Goal: Information Seeking & Learning: Learn about a topic

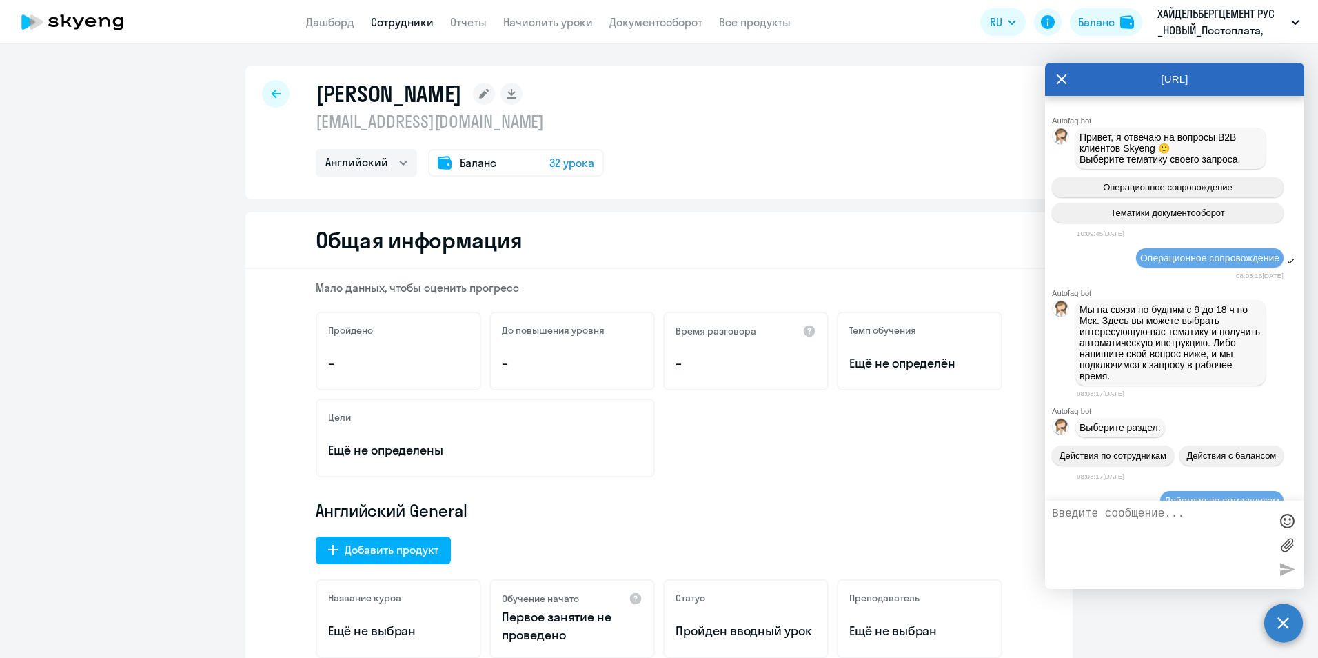
select select "english"
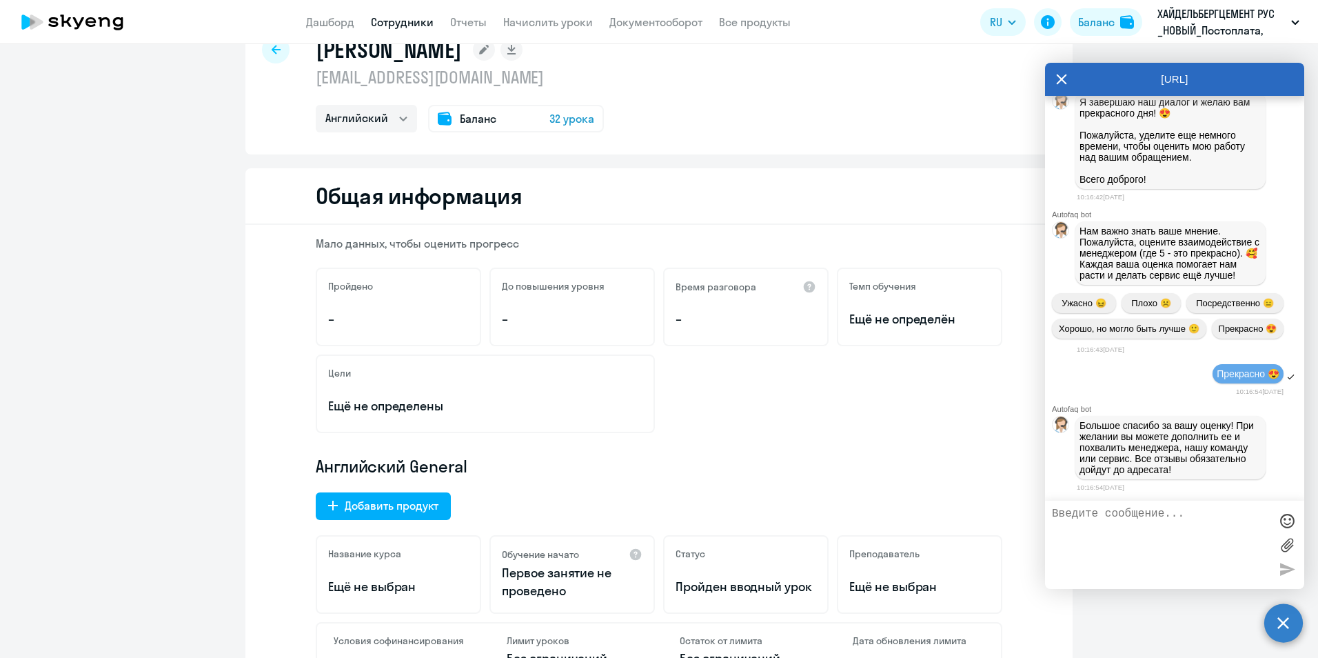
scroll to position [69, 0]
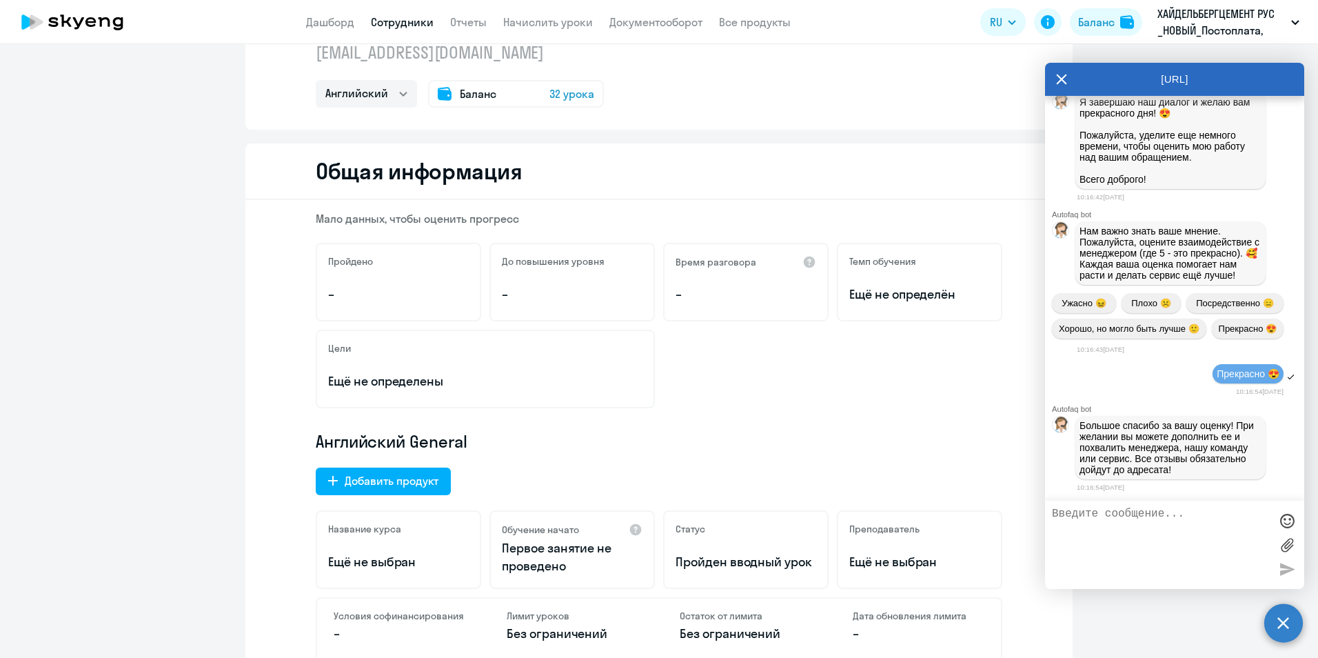
click at [1066, 75] on icon at bounding box center [1062, 79] width 10 height 10
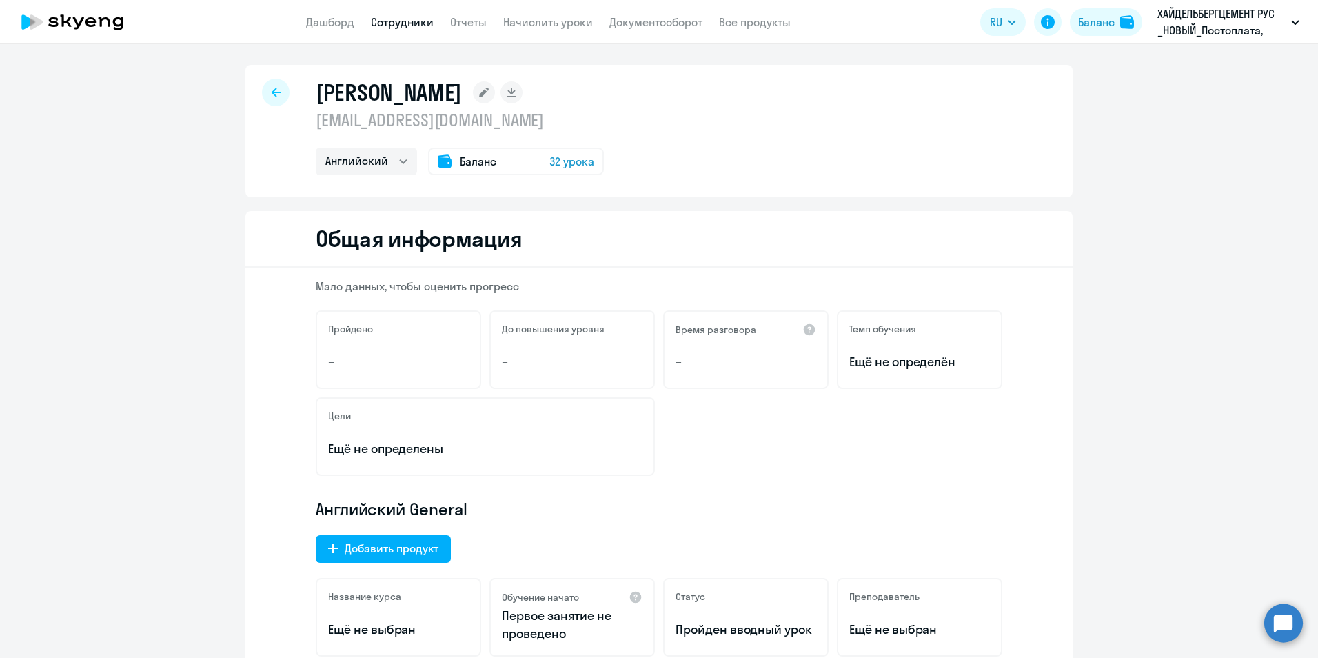
scroll to position [0, 0]
click at [398, 21] on link "Сотрудники" at bounding box center [402, 22] width 63 height 14
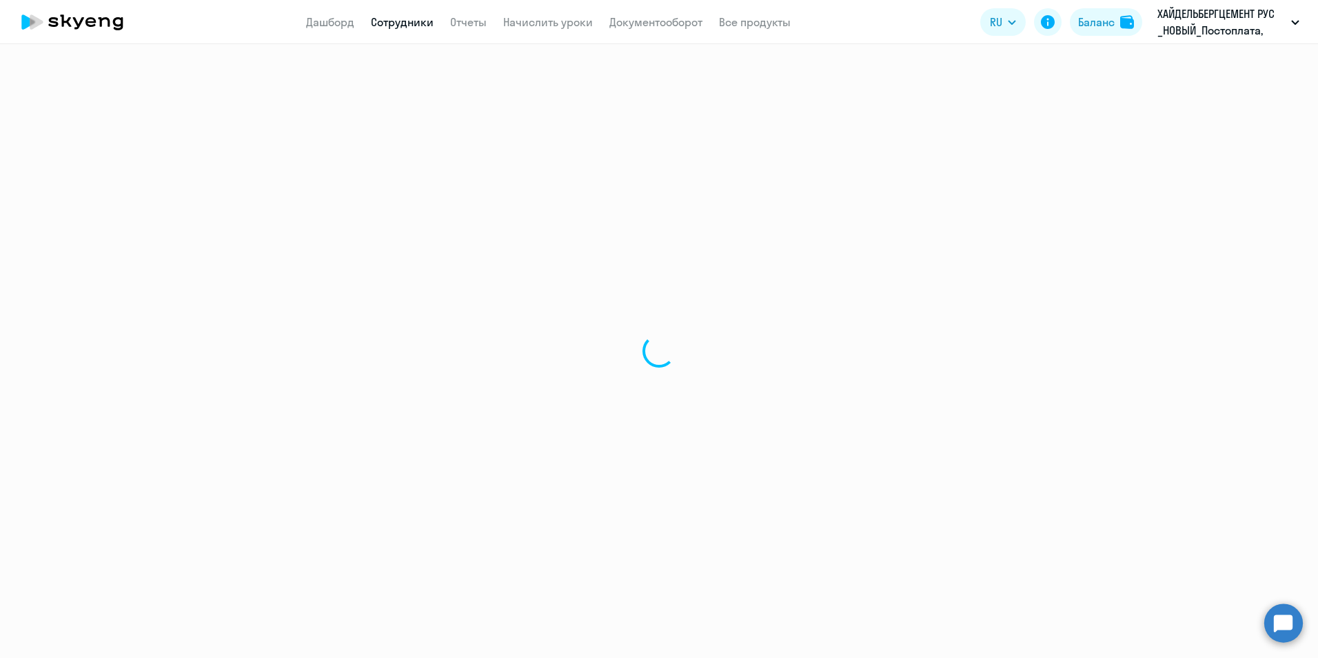
select select "30"
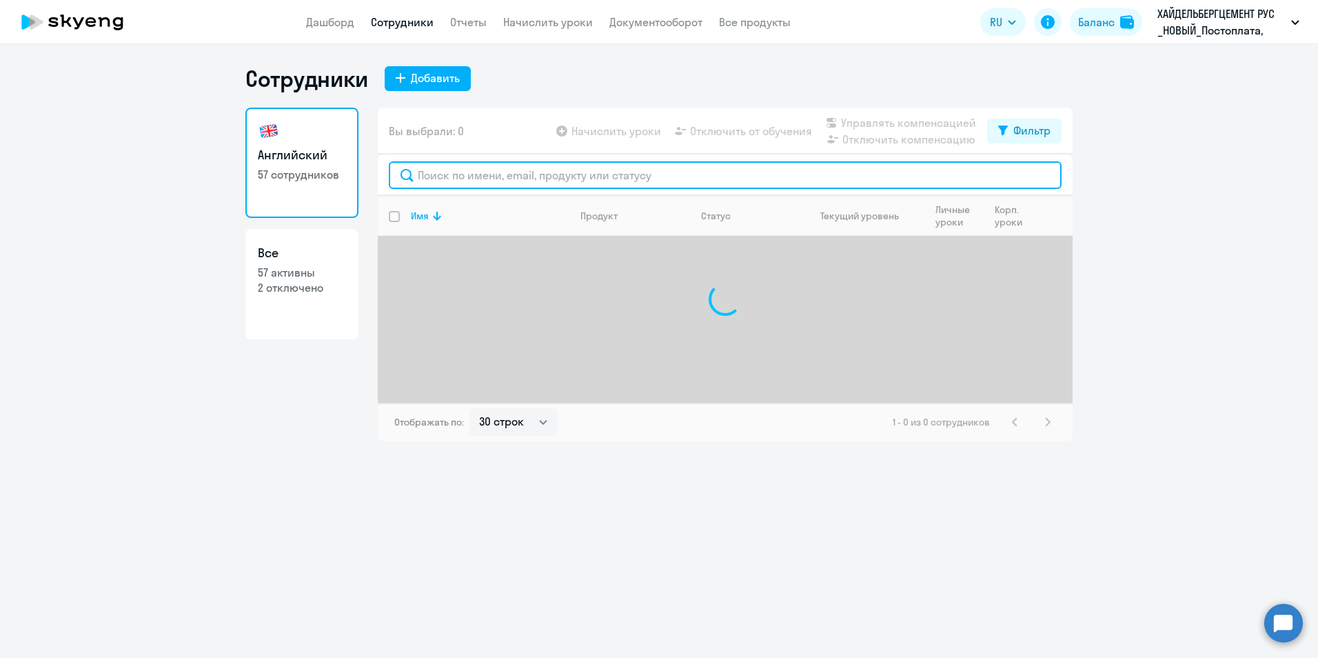
click at [514, 180] on input "text" at bounding box center [725, 175] width 673 height 28
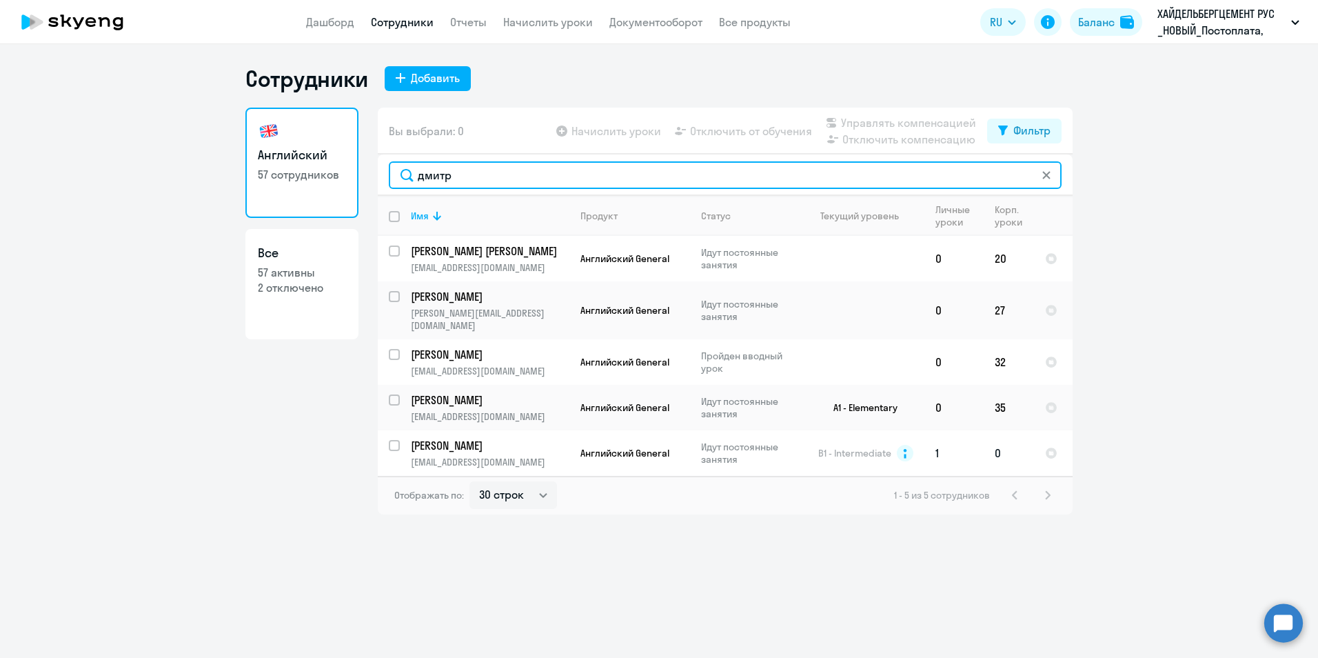
type input "дмитр"
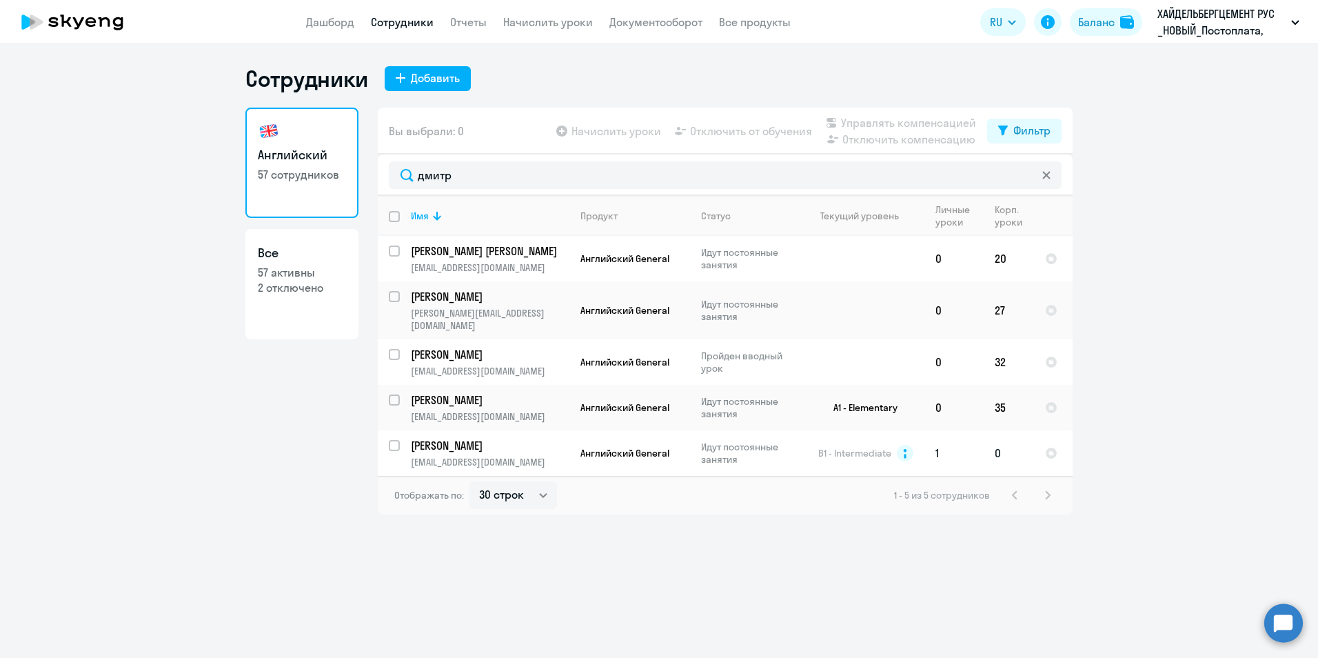
click at [448, 438] on p "[PERSON_NAME]" at bounding box center [489, 445] width 156 height 15
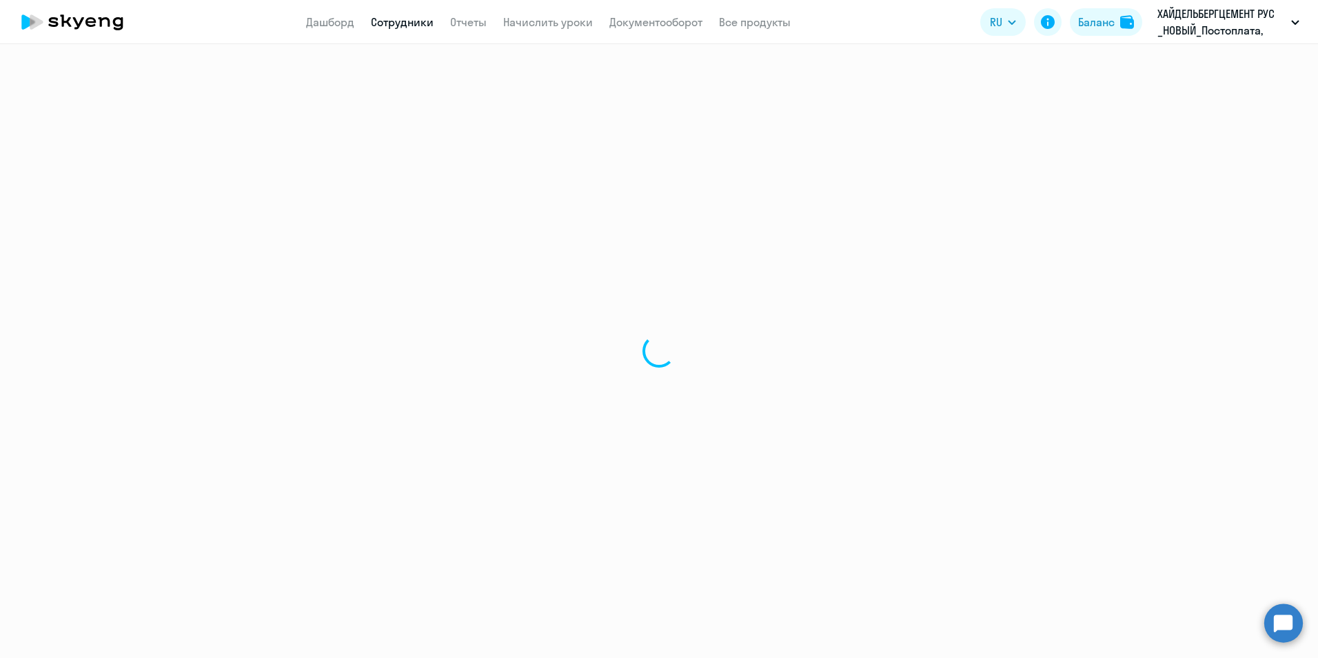
select select "english"
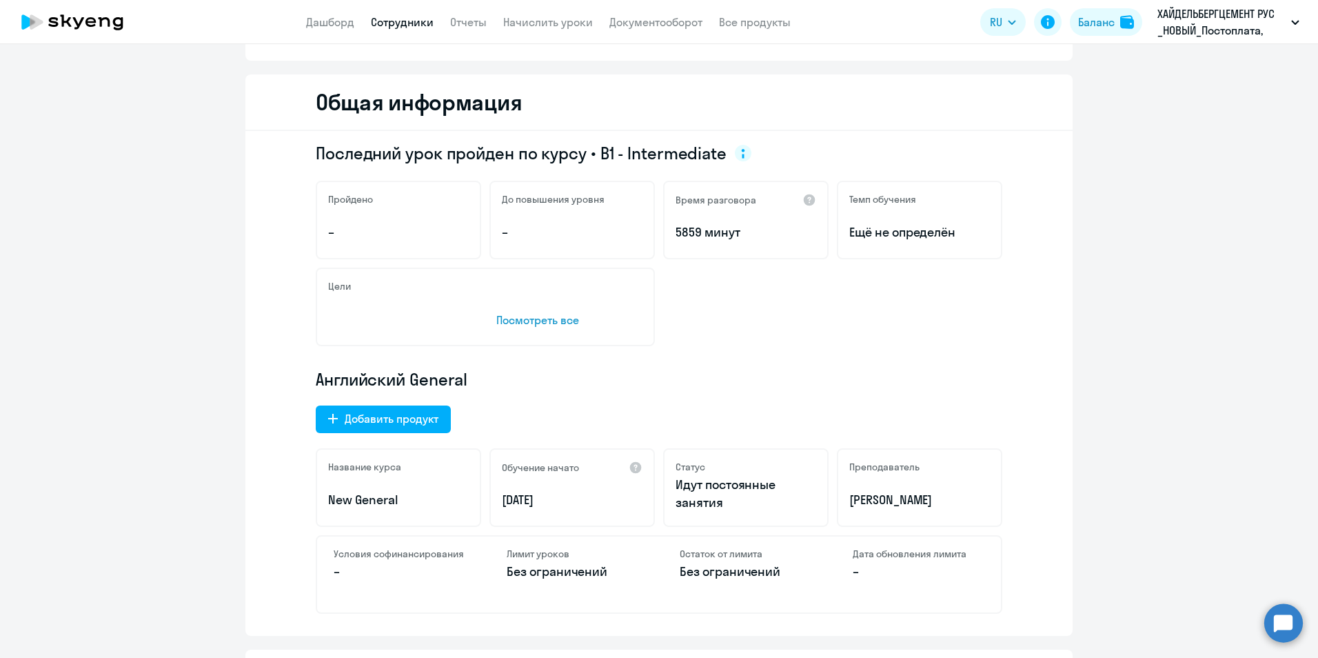
scroll to position [138, 0]
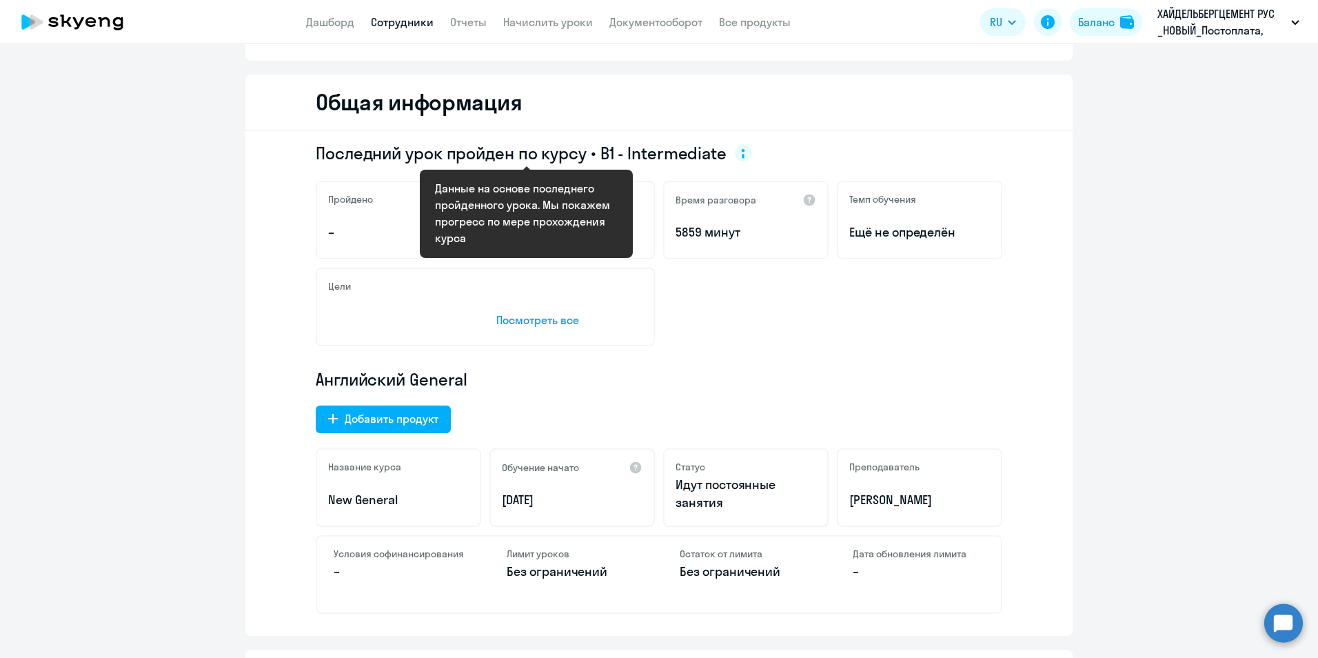
click at [778, 346] on div "Последний урок пройден по курсу • B1 - Intermediate Пройдено – До повышения уро…" at bounding box center [658, 383] width 827 height 505
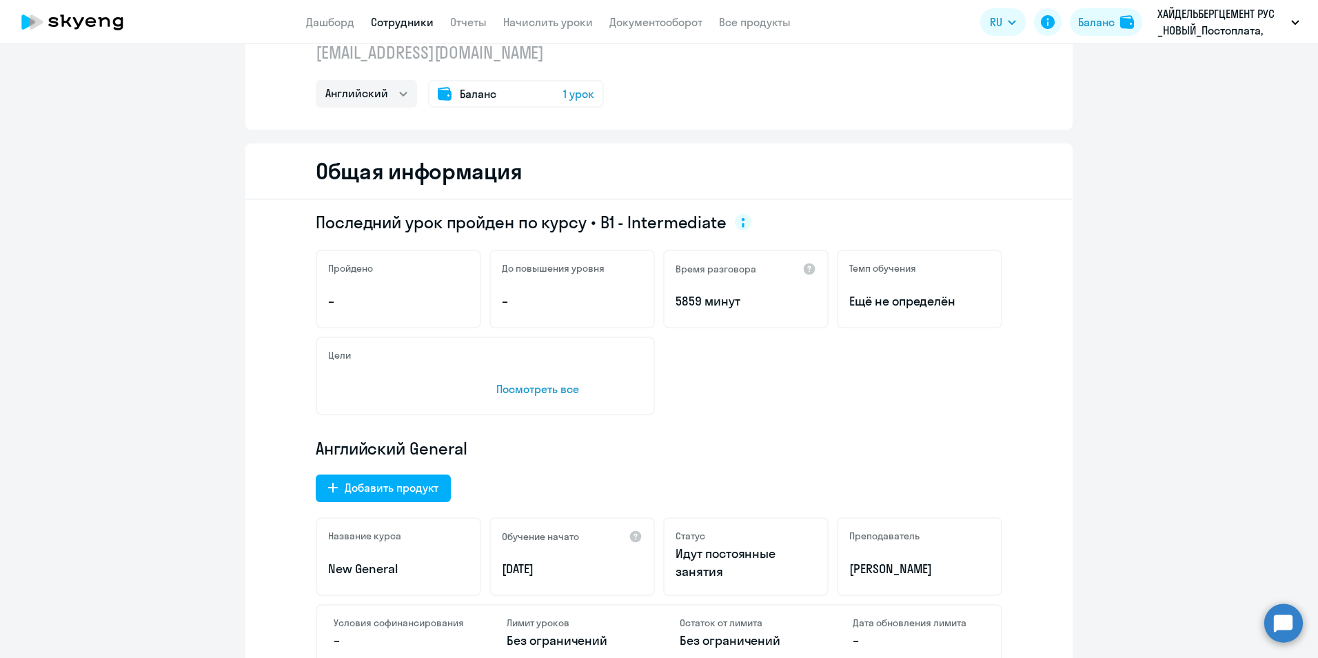
scroll to position [0, 0]
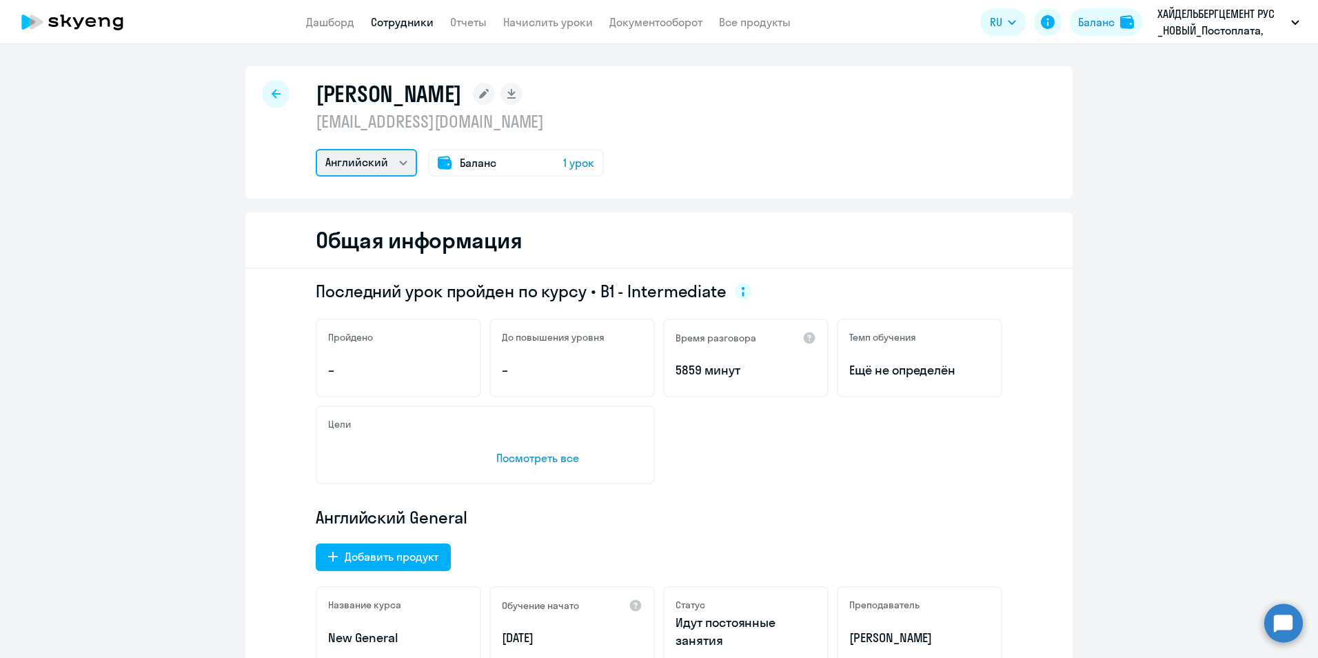
click at [400, 161] on select "Английский" at bounding box center [366, 163] width 101 height 28
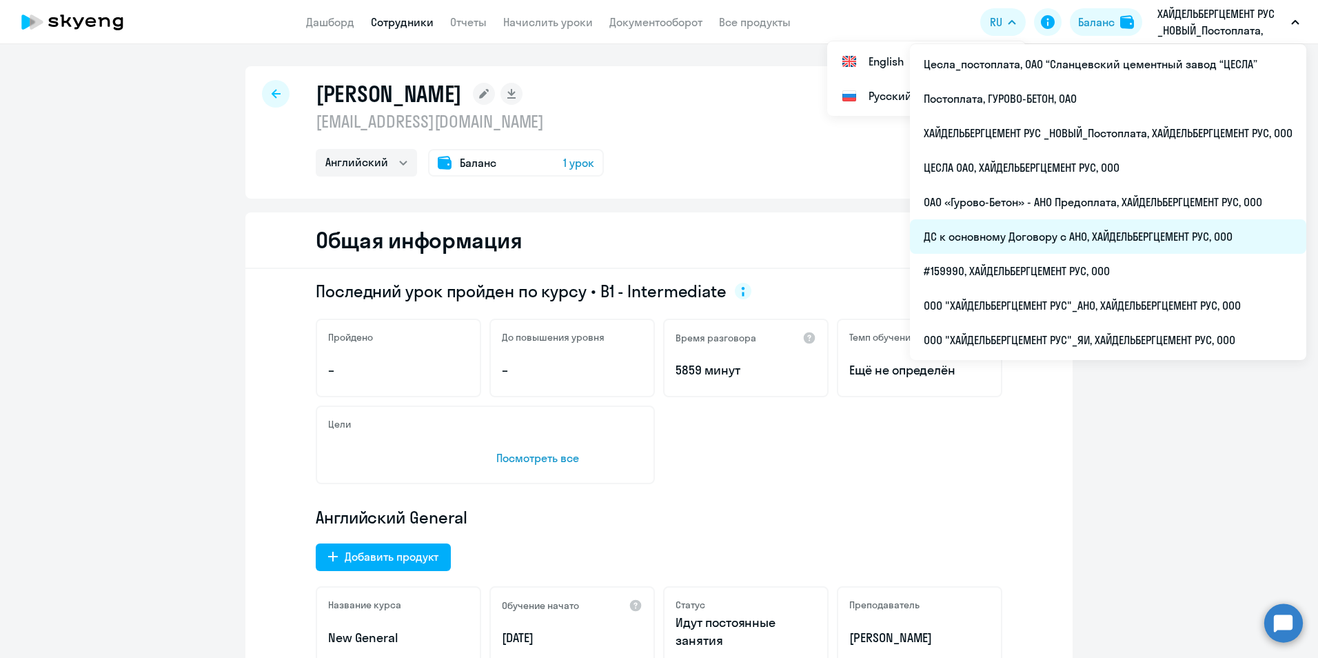
click at [1113, 232] on li "ДС к основному Договору с АНО, ХАЙДЕЛЬБЕРГЦЕМЕНТ РУС, ООО" at bounding box center [1108, 236] width 396 height 34
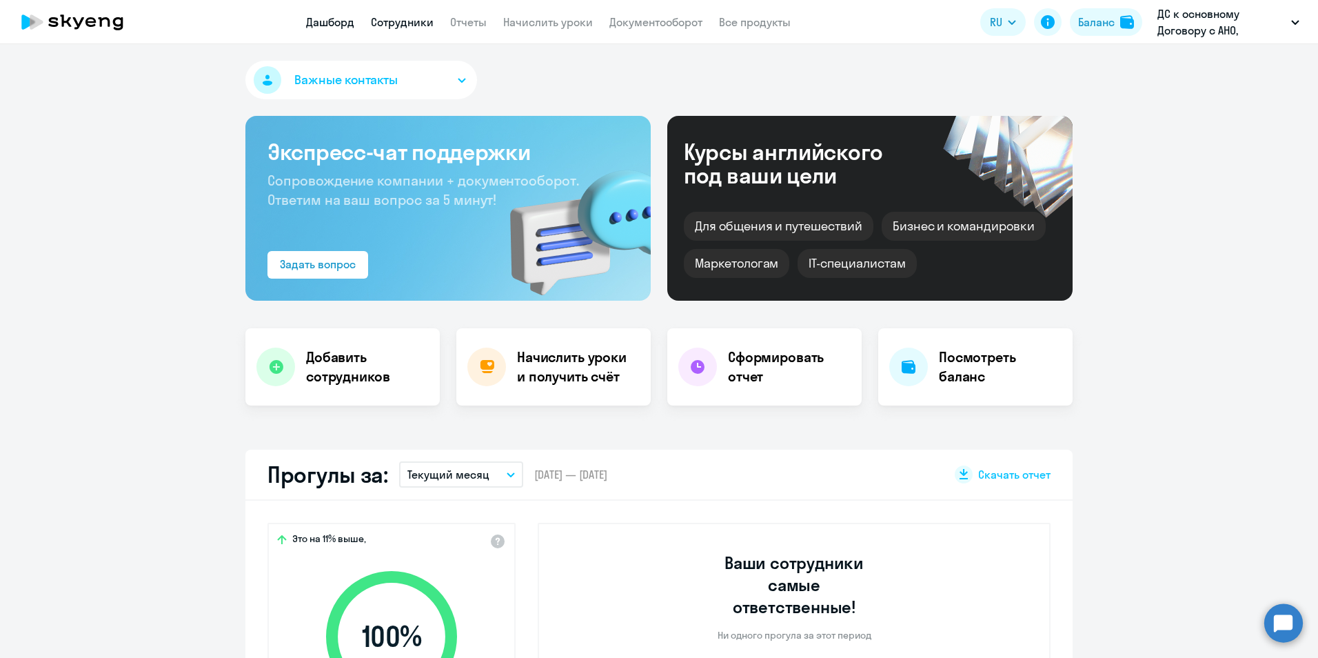
click at [398, 23] on link "Сотрудники" at bounding box center [402, 22] width 63 height 14
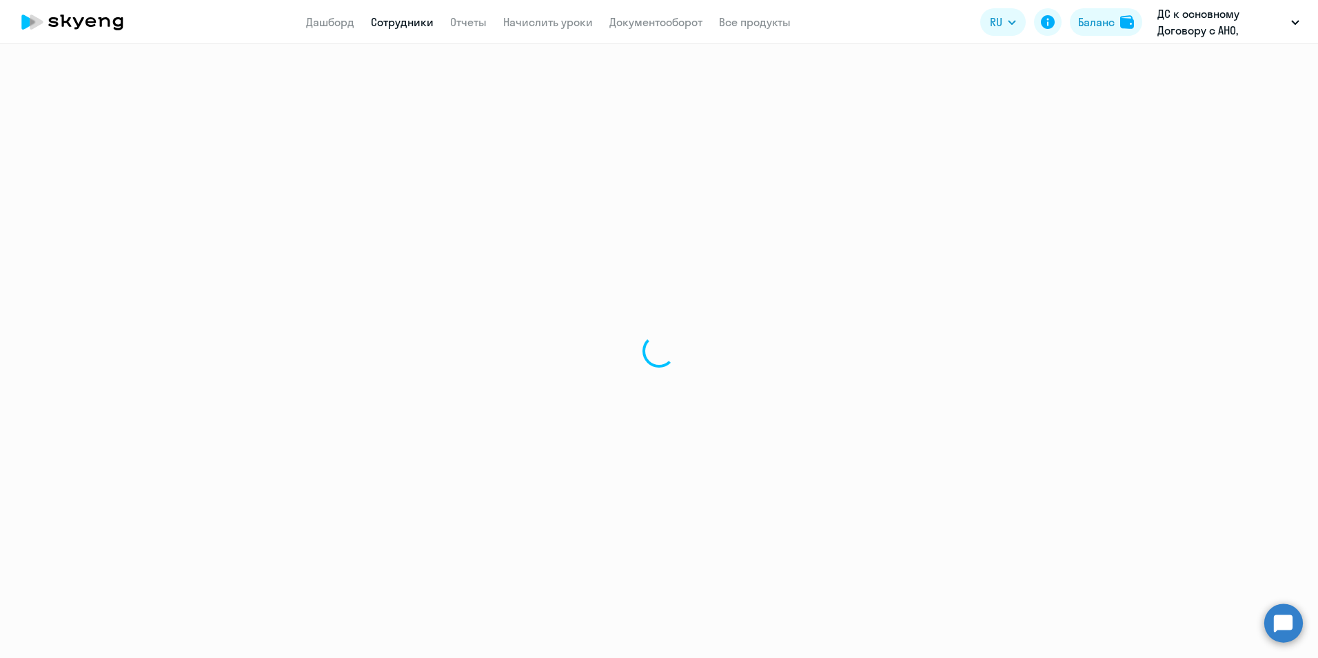
select select "30"
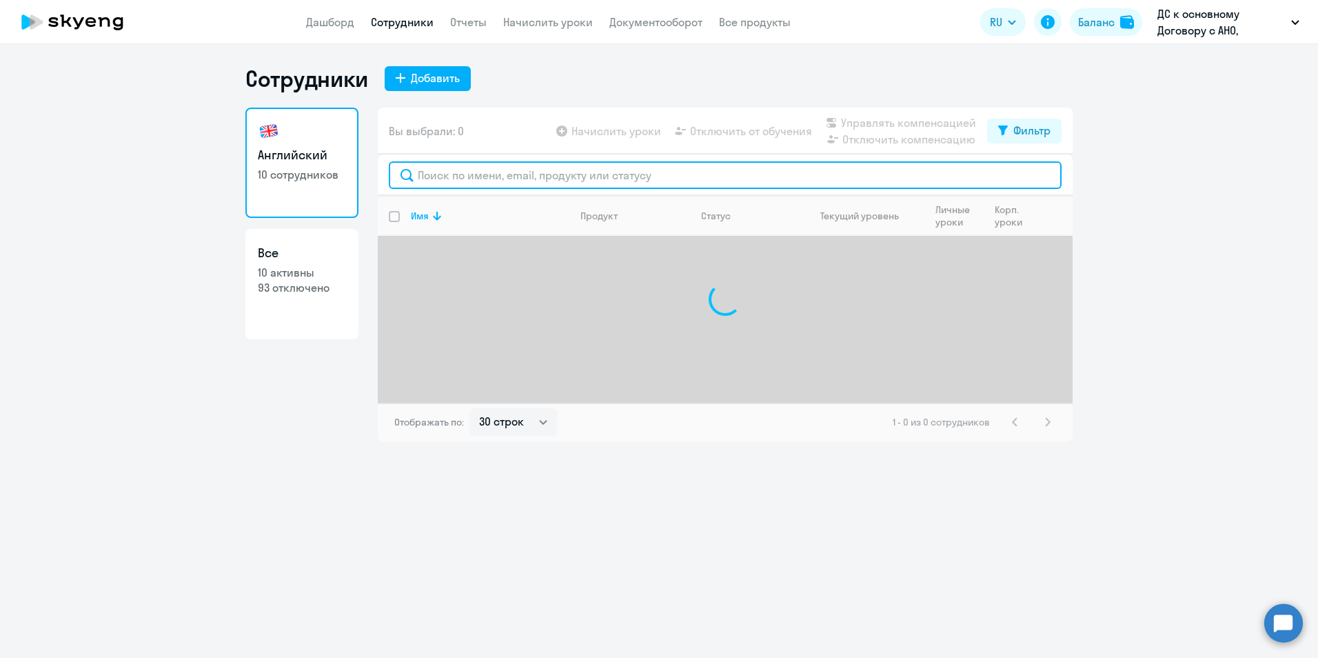
click at [584, 174] on input "text" at bounding box center [725, 175] width 673 height 28
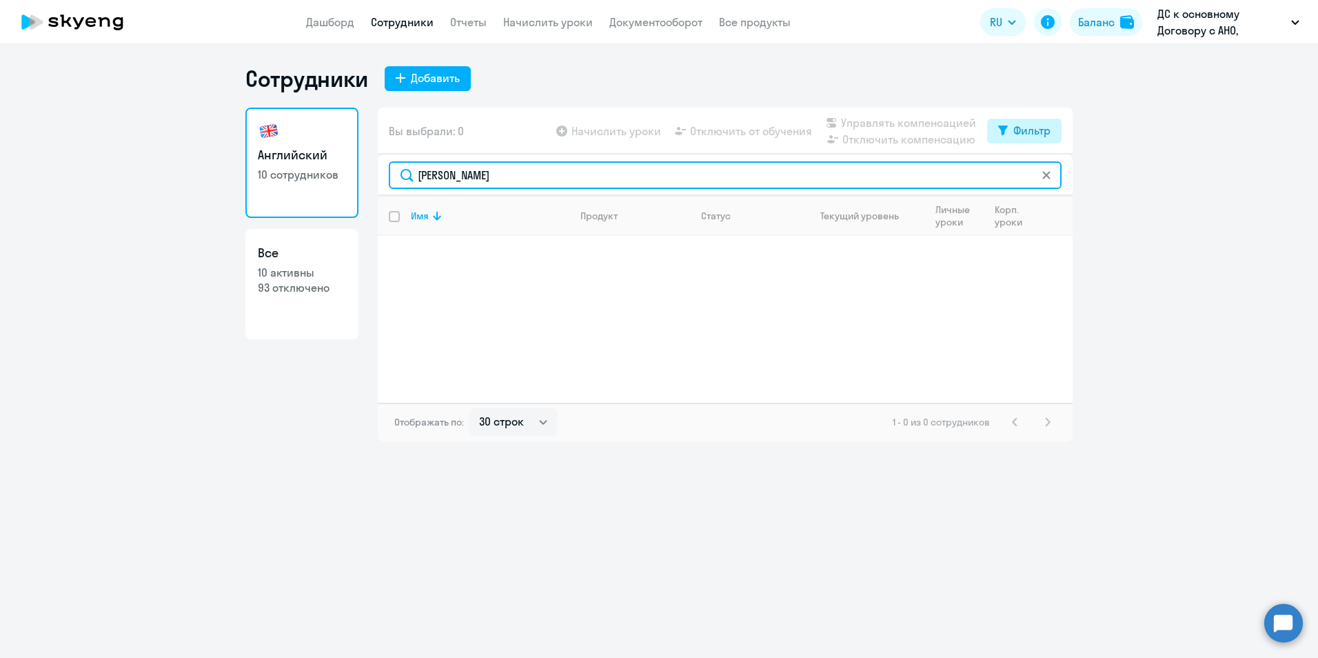
type input "[PERSON_NAME]"
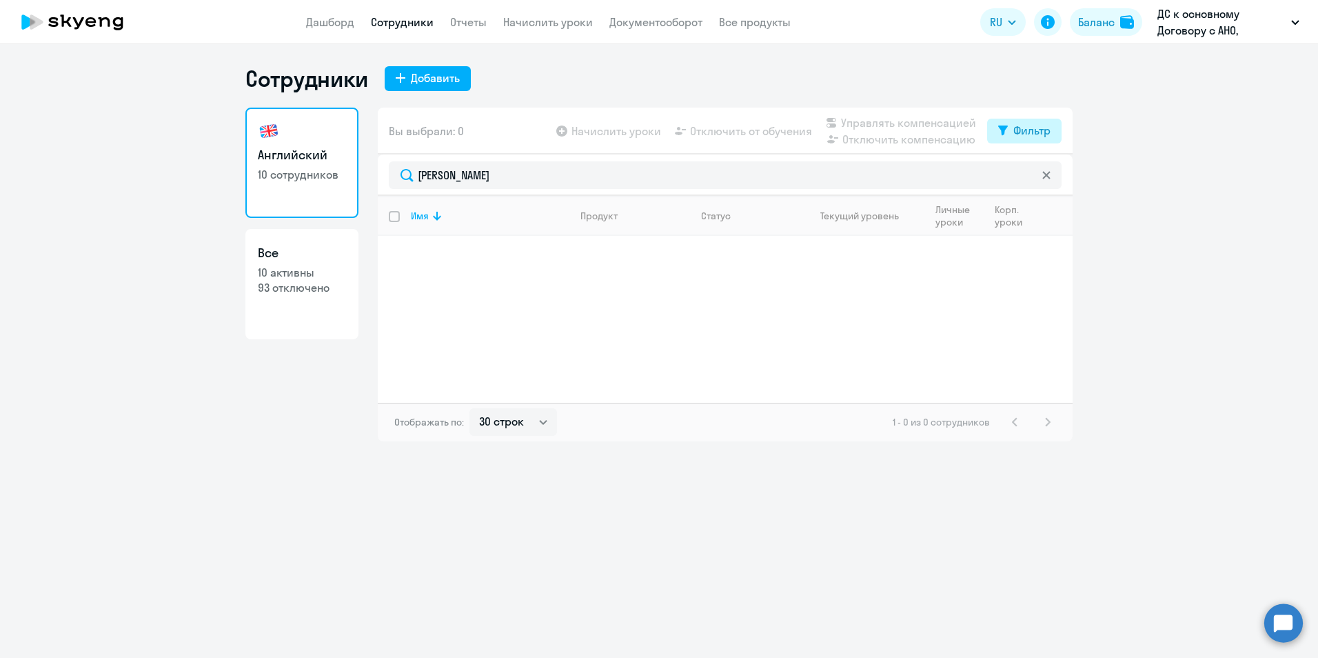
click at [996, 121] on button "Фильтр" at bounding box center [1024, 131] width 74 height 25
click at [1044, 176] on span at bounding box center [1038, 176] width 23 height 14
click at [1027, 176] on input "checkbox" at bounding box center [1027, 175] width 1 height 1
checkbox input "true"
click at [474, 256] on p "[PERSON_NAME]" at bounding box center [489, 250] width 156 height 15
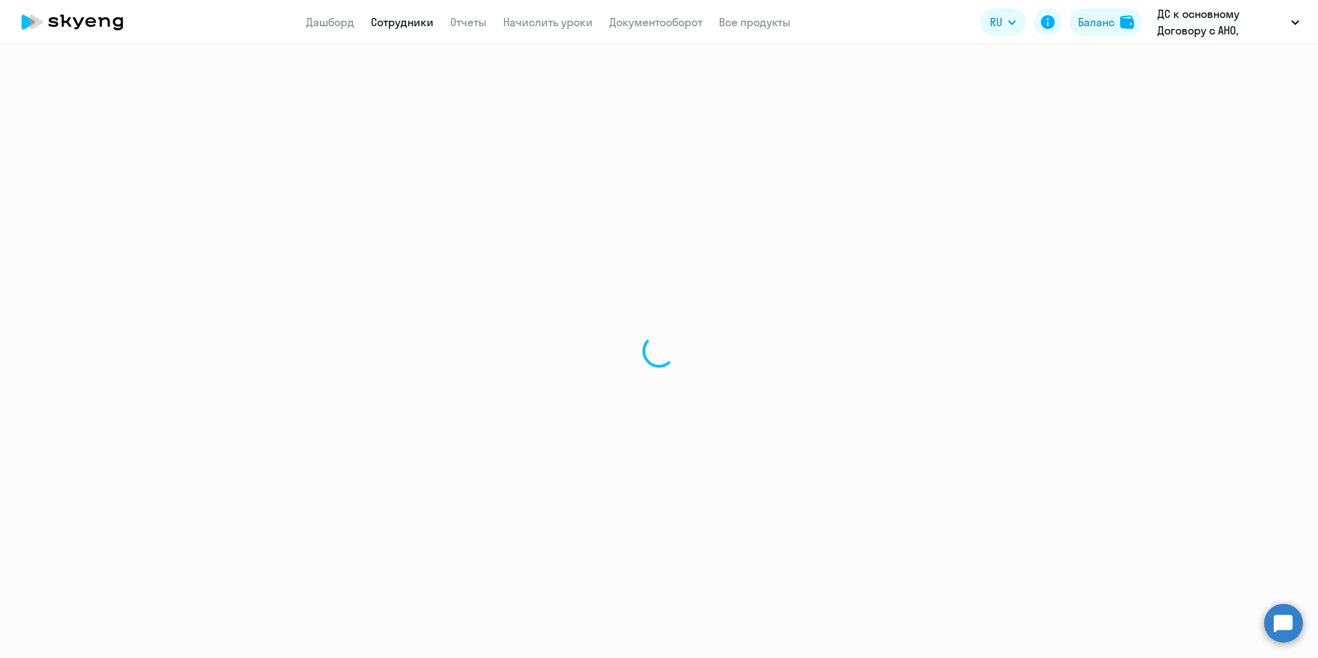
select select "english"
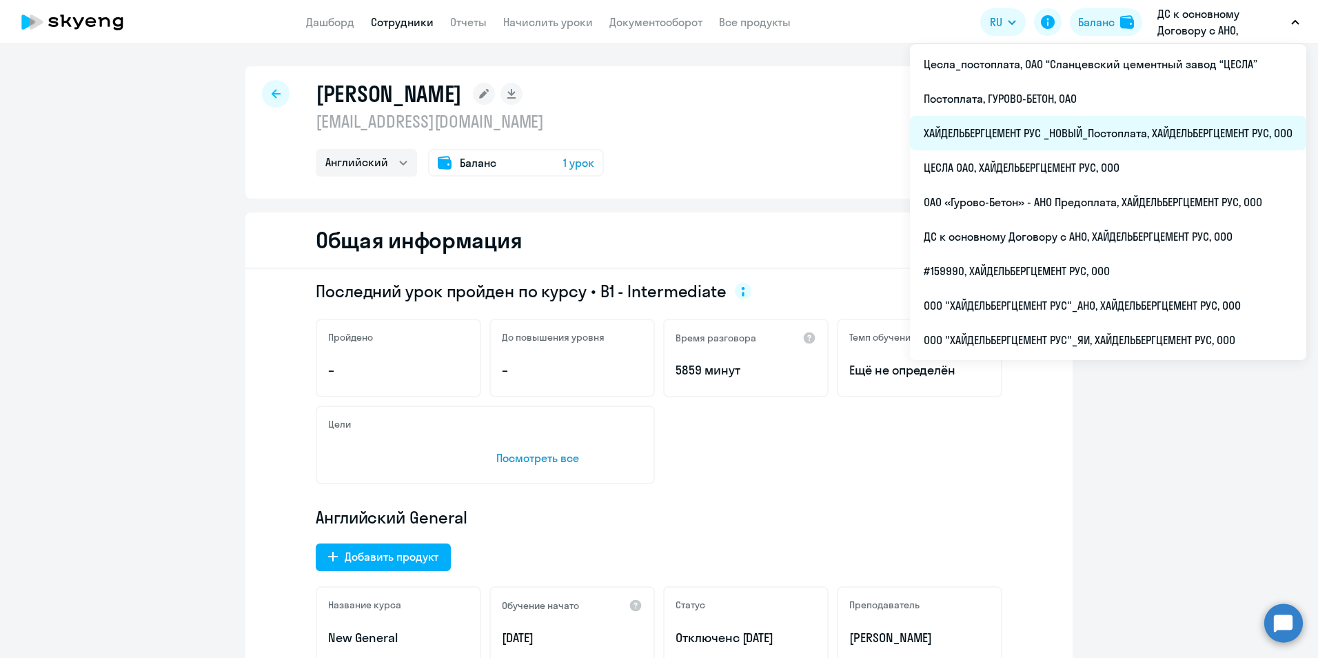
click at [1193, 130] on li "ХАЙДЕЛЬБЕРГЦЕМЕНТ РУС _НОВЫЙ_Постоплата, ХАЙДЕЛЬБЕРГЦЕМЕНТ РУС, ООО" at bounding box center [1108, 133] width 396 height 34
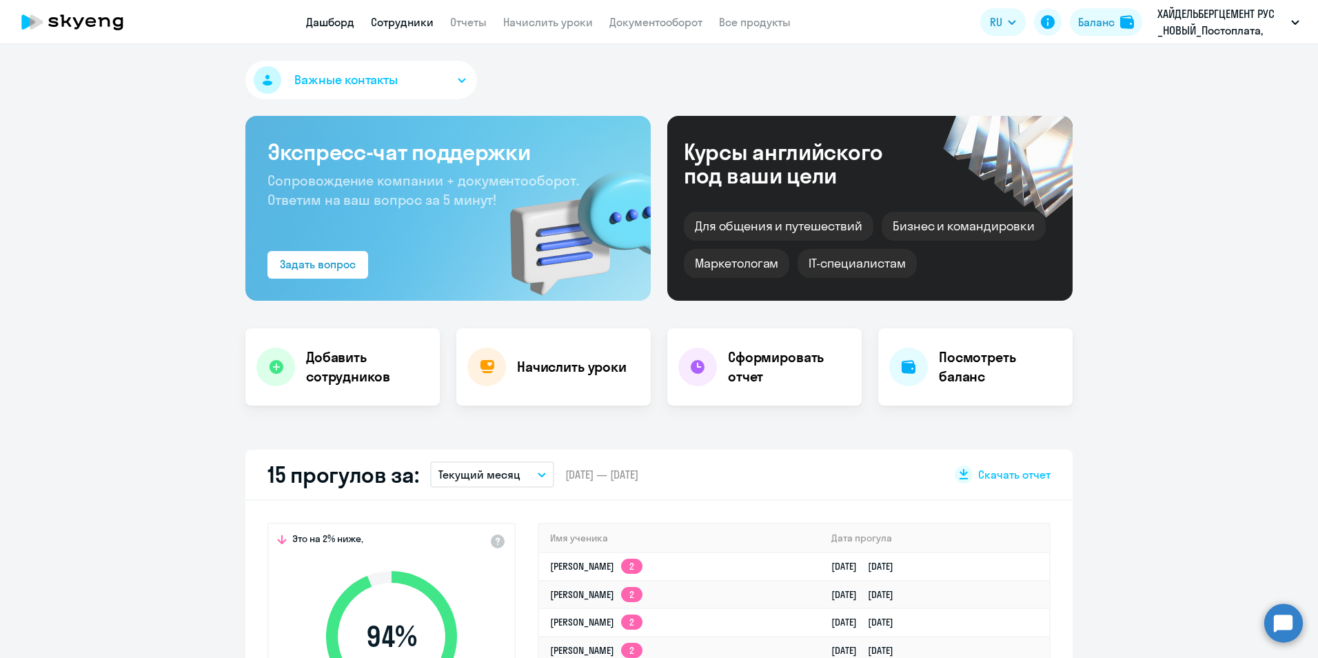
click at [405, 18] on link "Сотрудники" at bounding box center [402, 22] width 63 height 14
select select "30"
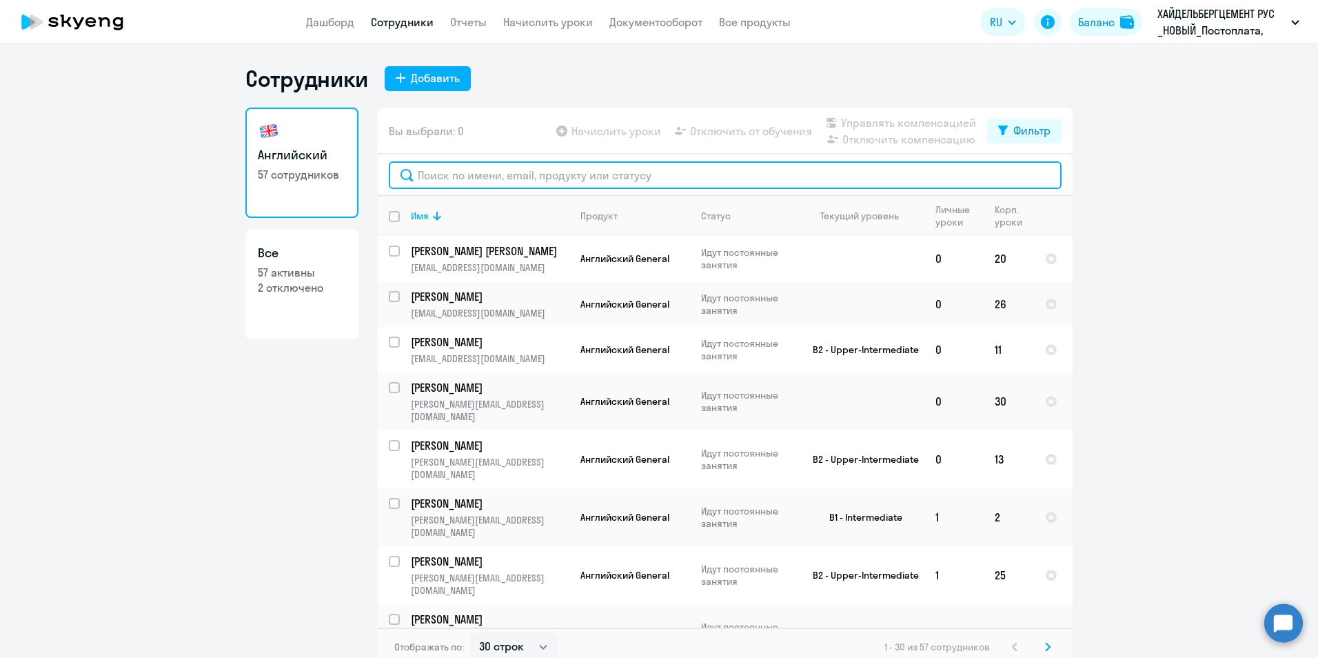
click at [530, 172] on input "text" at bounding box center [725, 175] width 673 height 28
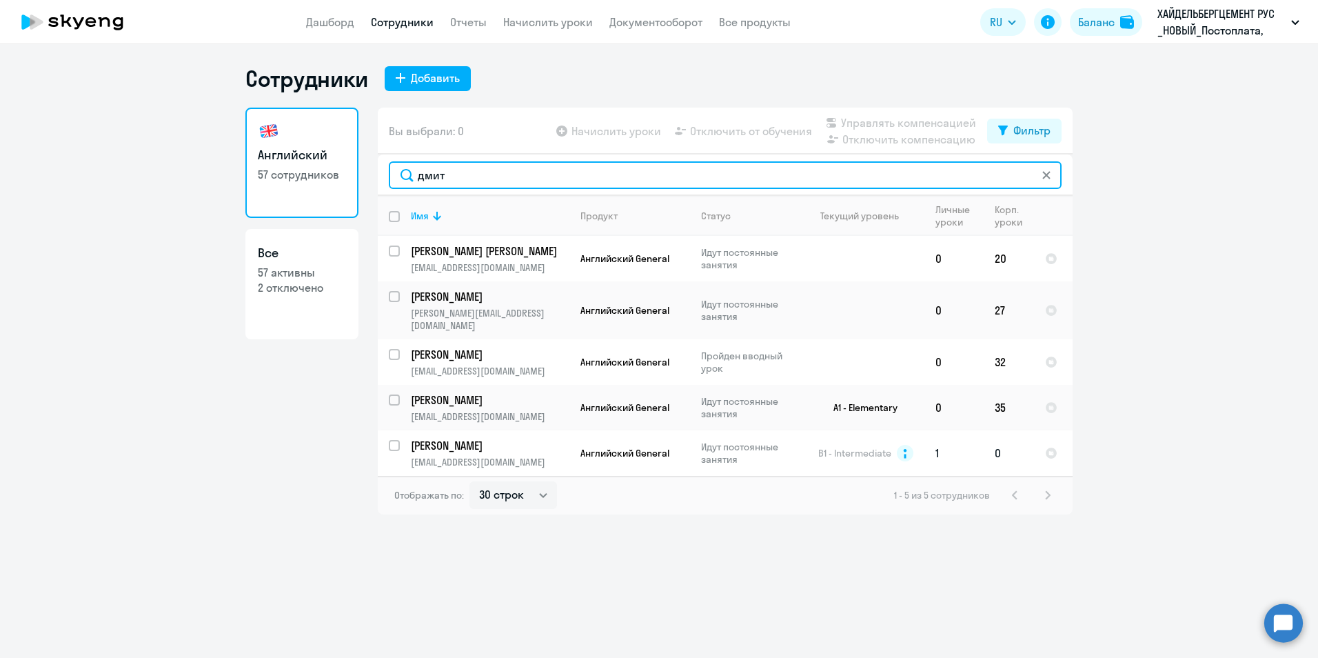
type input "дмит"
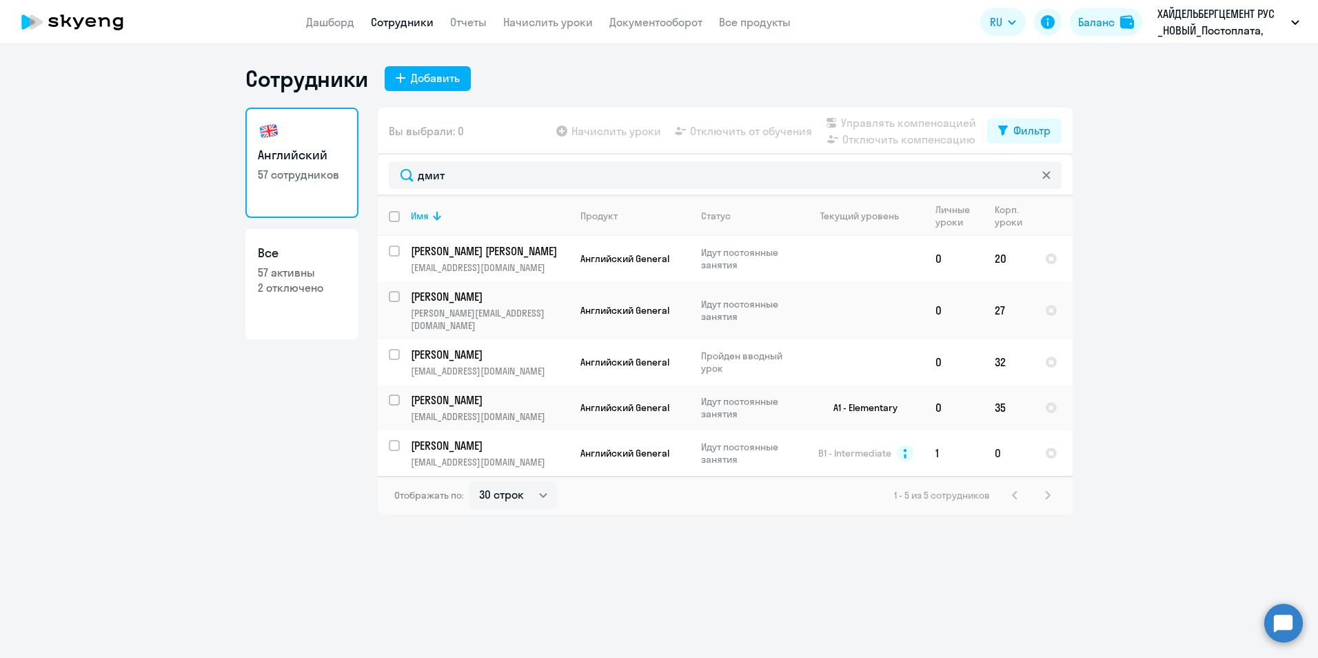
click at [474, 438] on p "[PERSON_NAME]" at bounding box center [489, 445] width 156 height 15
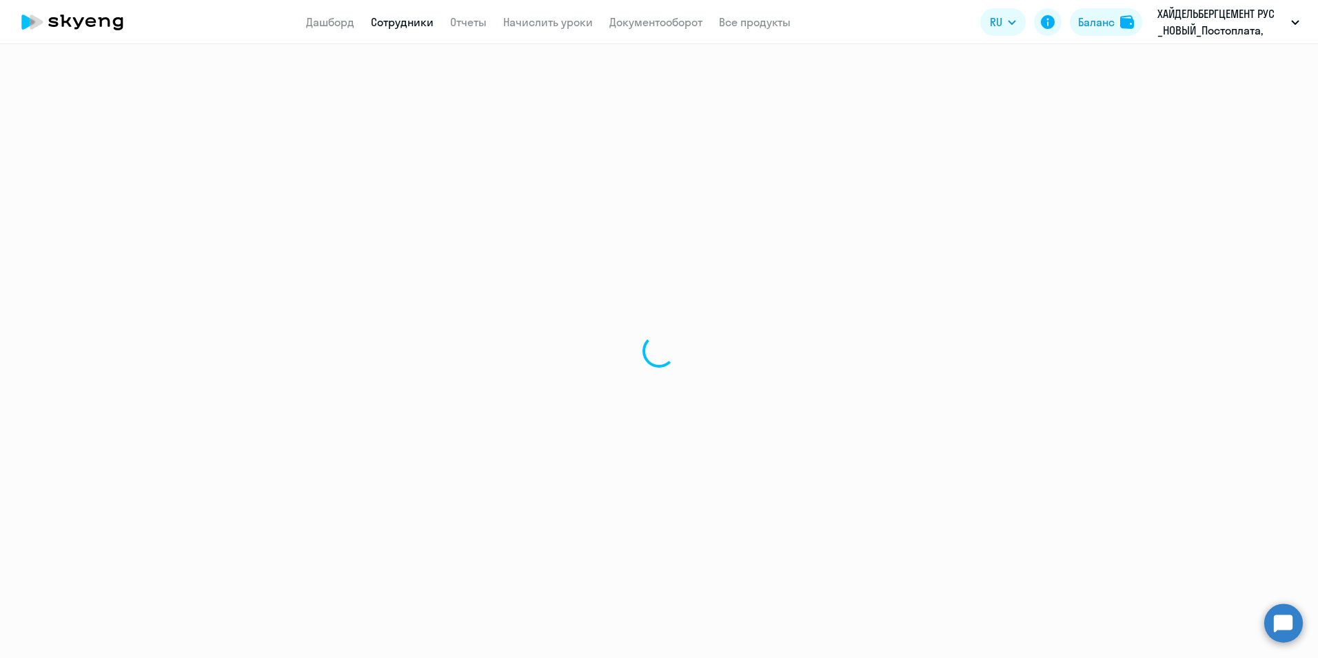
select select "english"
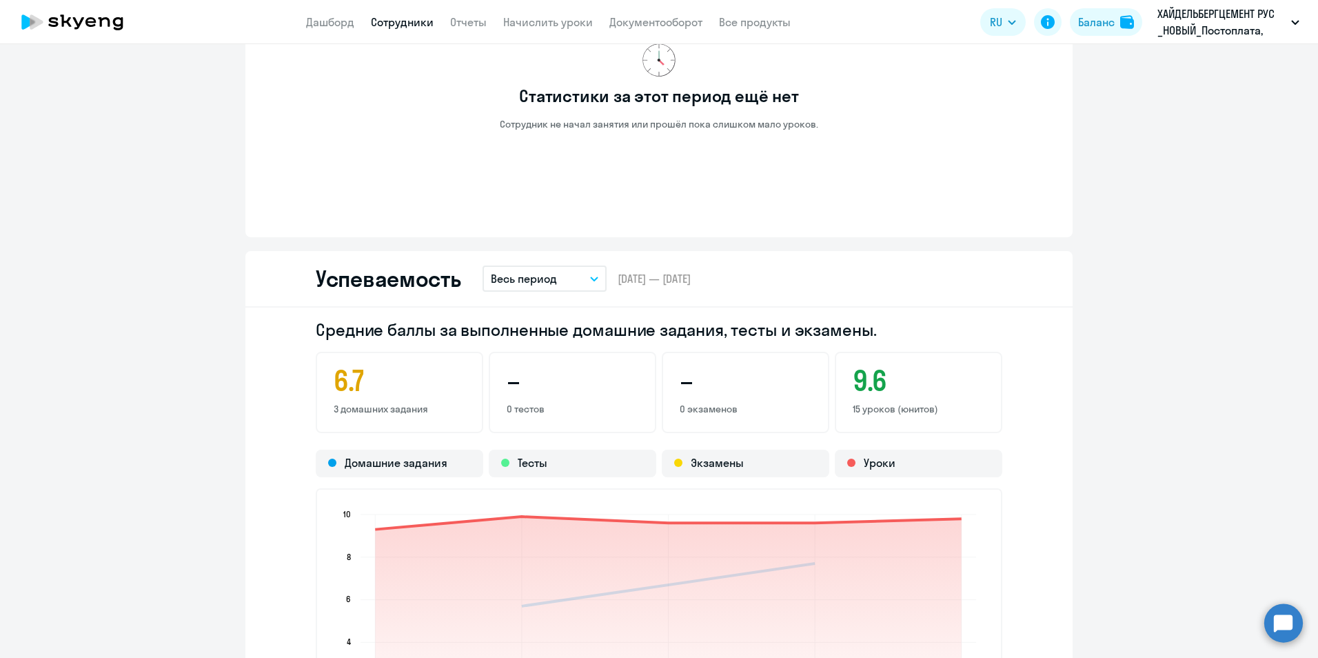
scroll to position [620, 0]
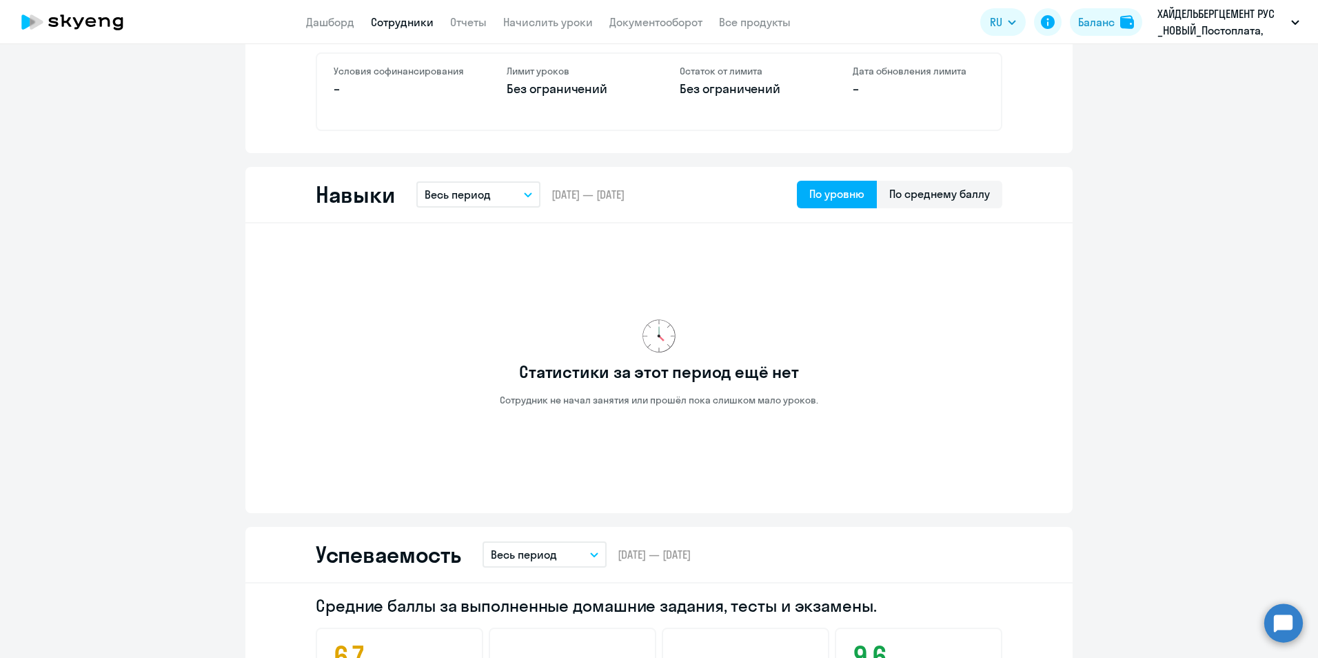
click at [526, 192] on icon "button" at bounding box center [528, 194] width 8 height 5
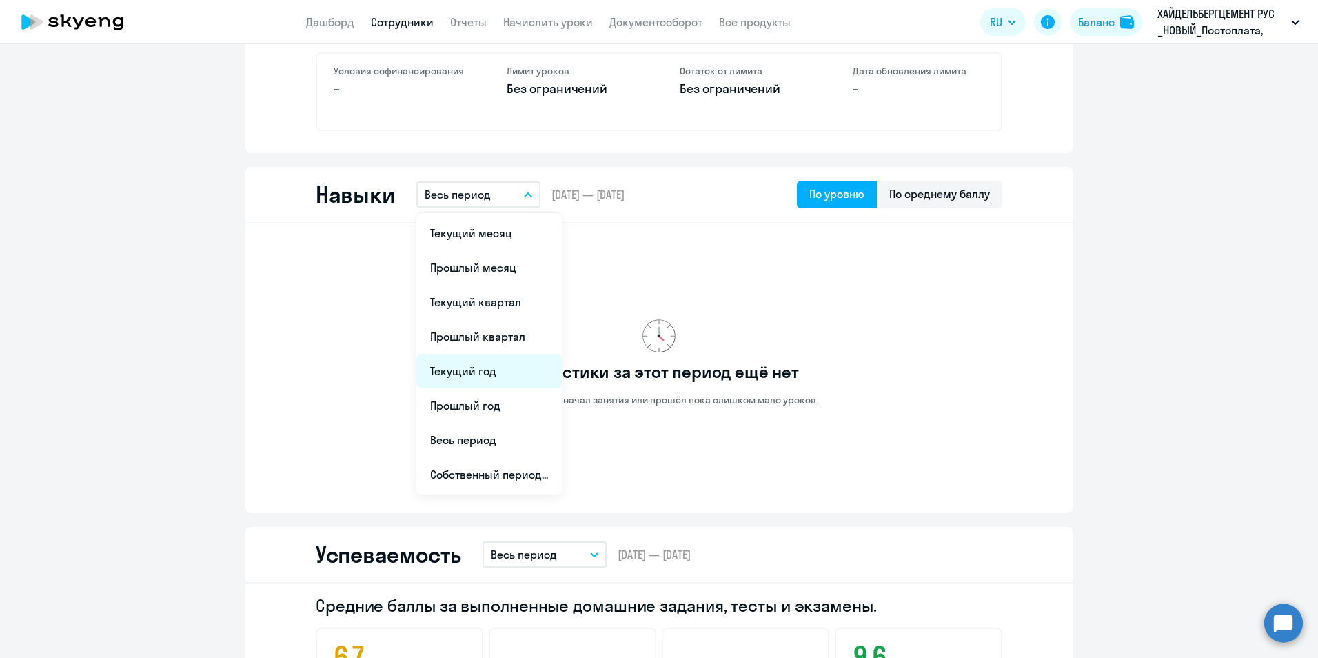
click at [463, 370] on li "Текущий год" at bounding box center [488, 371] width 145 height 34
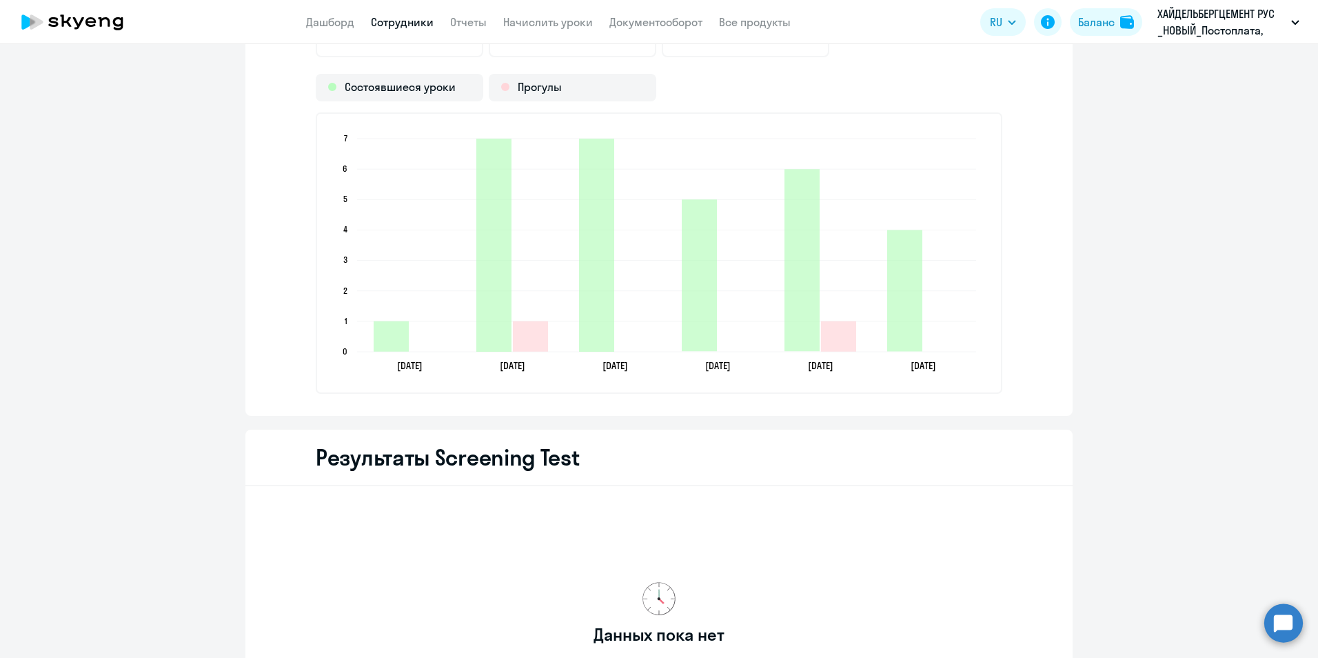
scroll to position [1831, 0]
